Goal: Transaction & Acquisition: Subscribe to service/newsletter

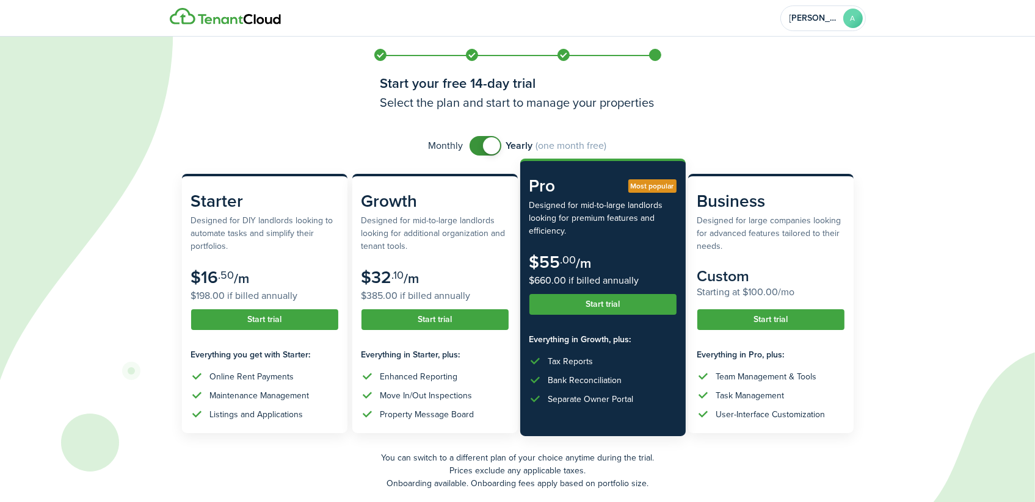
click at [609, 307] on button "Start trial" at bounding box center [602, 304] width 147 height 21
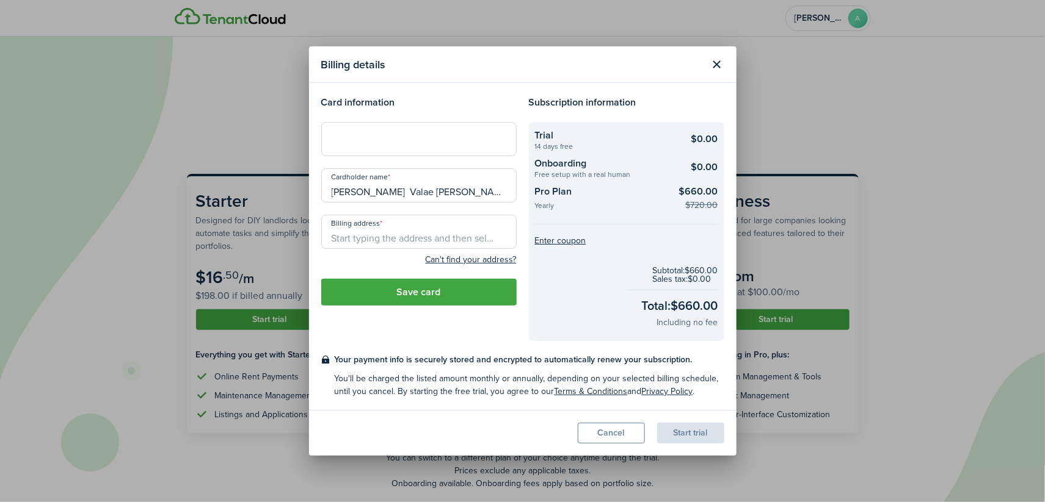
click at [396, 234] on input "Billing address" at bounding box center [418, 232] width 195 height 34
paste input "[STREET_ADDRESS]"
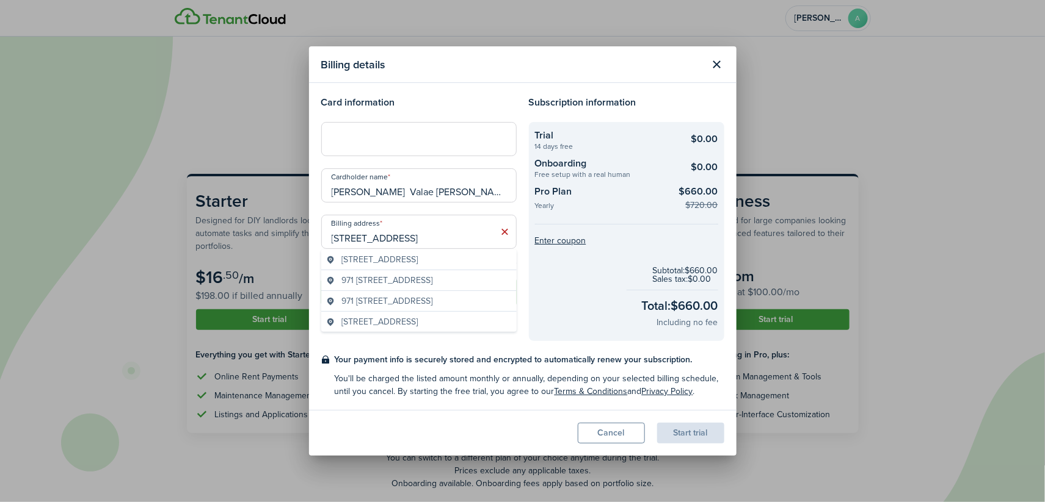
click at [375, 259] on span "[STREET_ADDRESS]" at bounding box center [379, 259] width 76 height 13
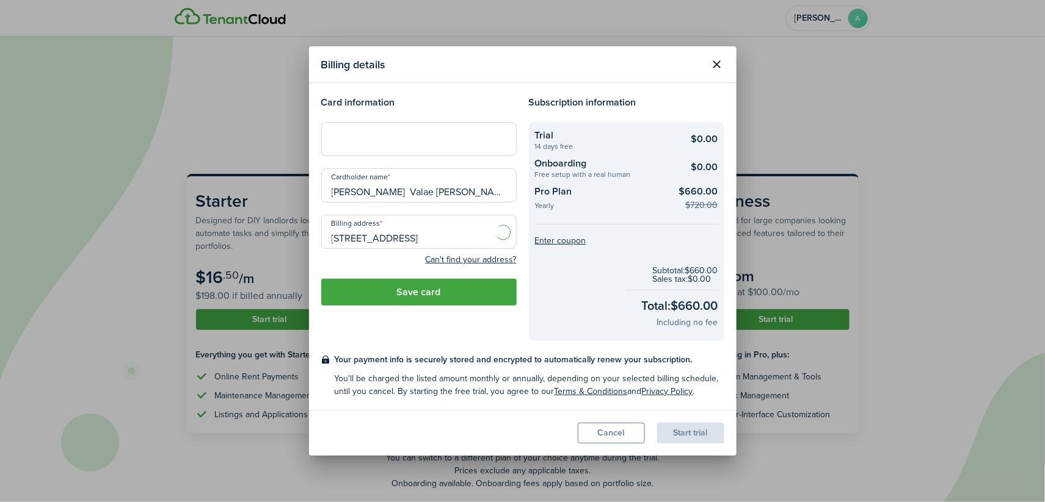
type input "[STREET_ADDRESS]"
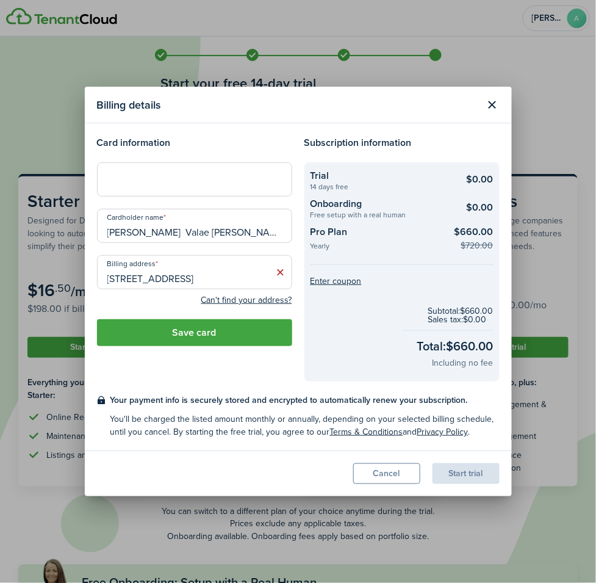
click at [267, 172] on div at bounding box center [194, 179] width 195 height 34
click at [167, 339] on button "Save card" at bounding box center [194, 332] width 195 height 27
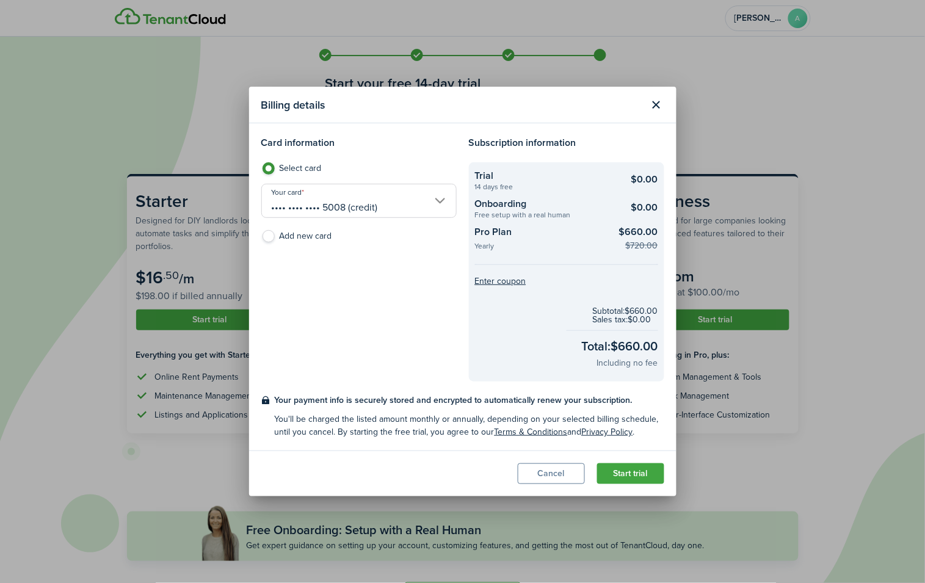
click at [636, 476] on button "Start trial" at bounding box center [630, 473] width 67 height 21
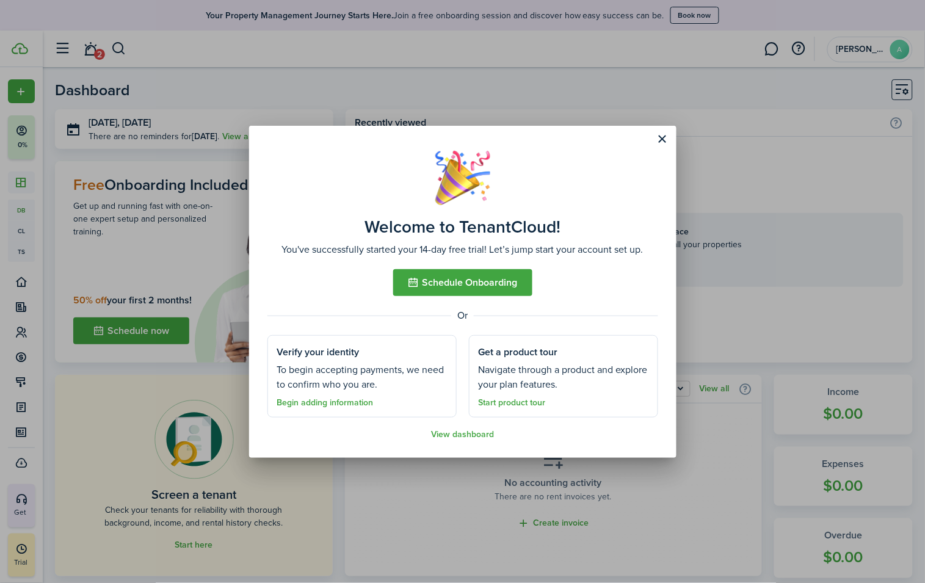
click at [485, 281] on button "Schedule Onboarding" at bounding box center [462, 282] width 139 height 27
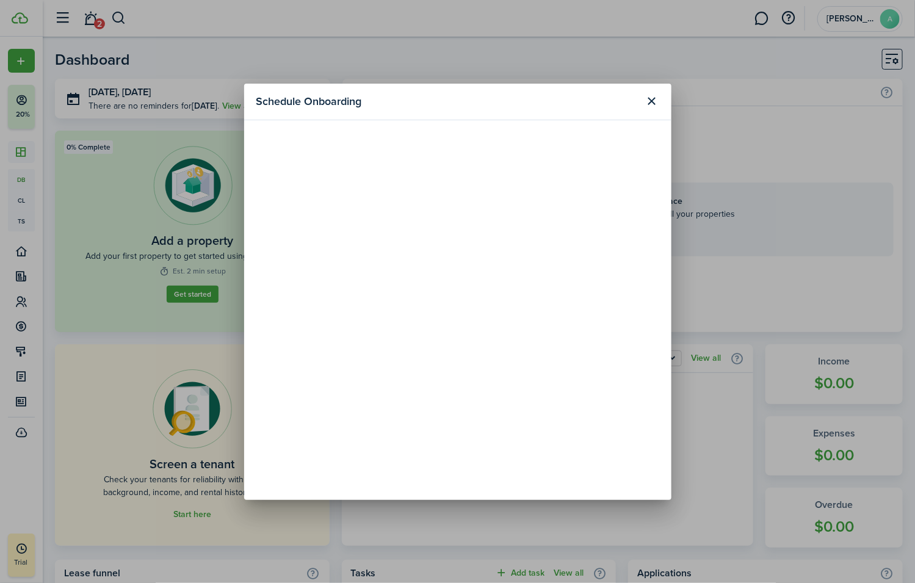
click at [653, 100] on button "Close modal" at bounding box center [652, 101] width 21 height 21
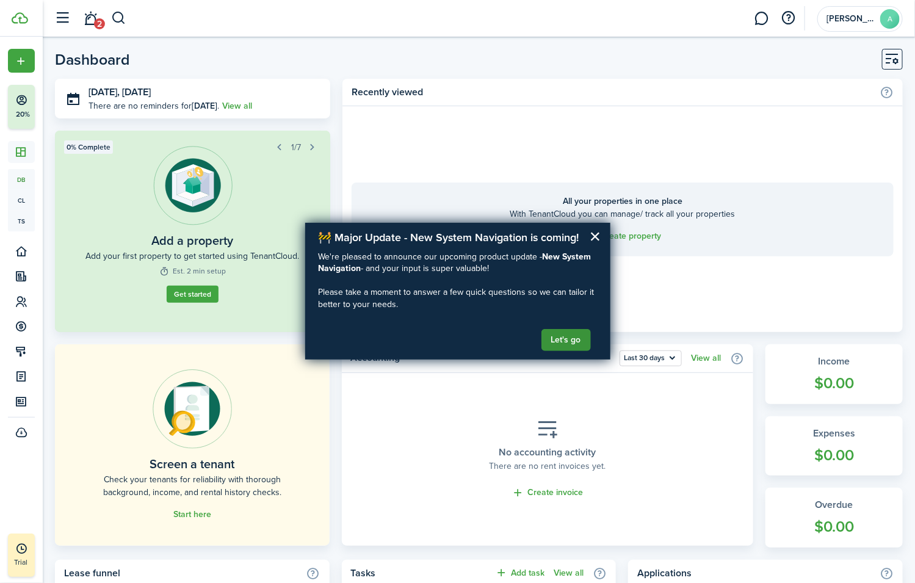
click at [572, 342] on button "Let's go" at bounding box center [566, 340] width 49 height 22
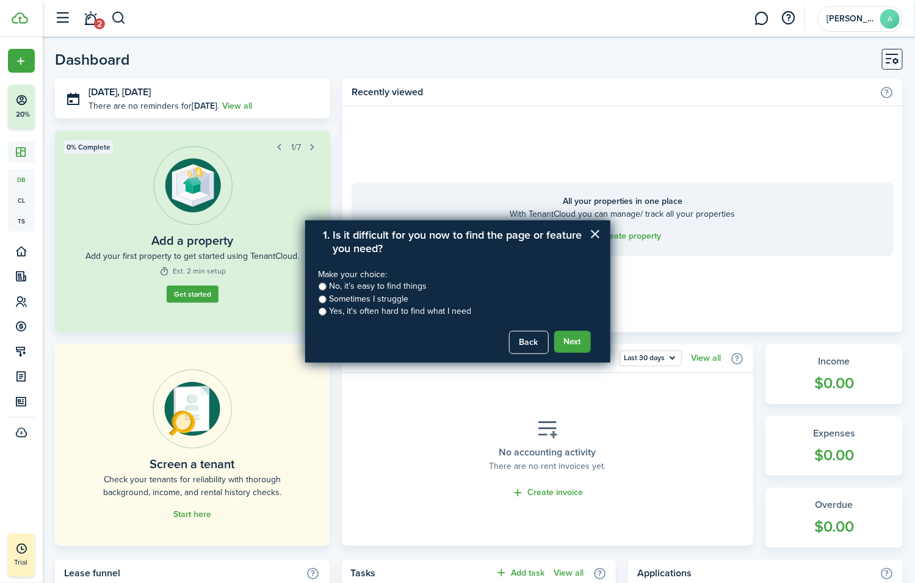
click at [599, 228] on button "×" at bounding box center [596, 234] width 12 height 20
